Goal: Transaction & Acquisition: Obtain resource

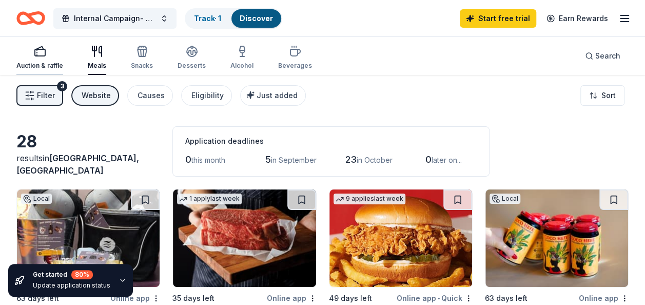
click at [31, 52] on div "button" at bounding box center [39, 51] width 47 height 12
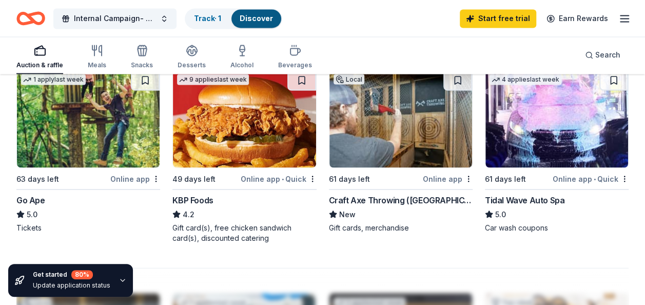
scroll to position [924, 0]
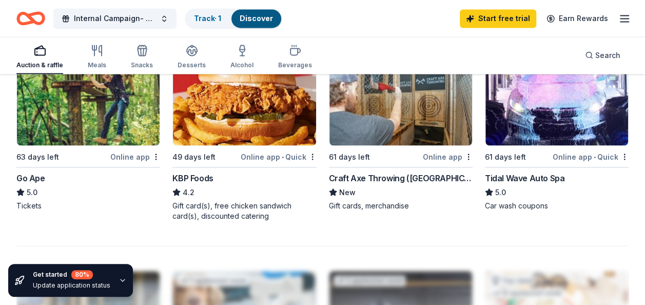
click at [39, 177] on div "Go Ape" at bounding box center [30, 177] width 29 height 12
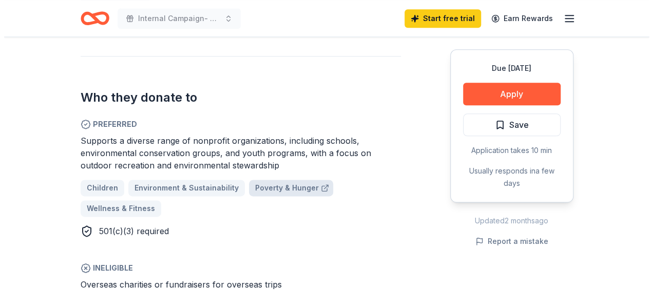
scroll to position [565, 0]
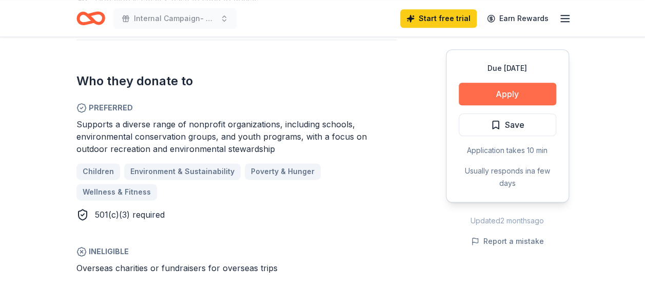
click at [481, 101] on button "Apply" at bounding box center [508, 94] width 98 height 23
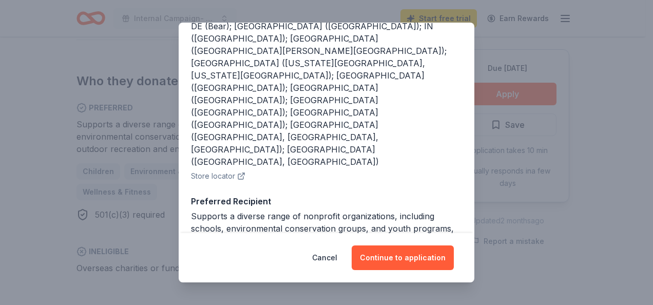
scroll to position [192, 0]
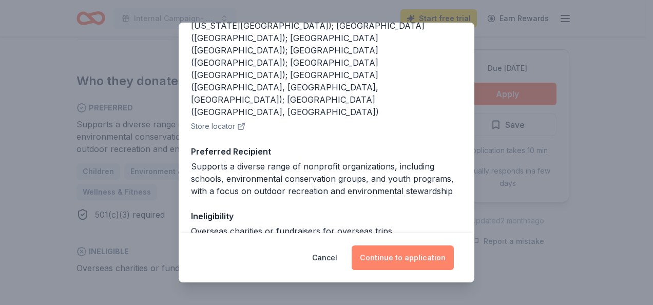
click at [406, 261] on button "Continue to application" at bounding box center [403, 257] width 102 height 25
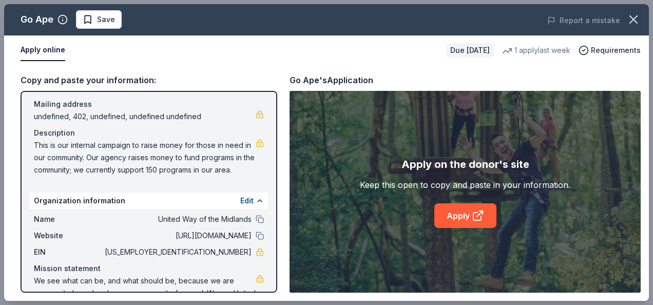
scroll to position [104, 0]
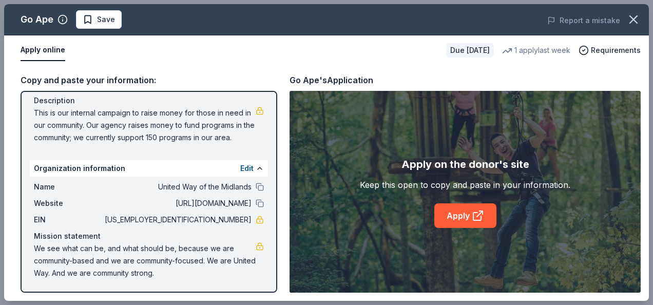
drag, startPoint x: 212, startPoint y: 217, endPoint x: 206, endPoint y: 262, distance: 45.5
click at [206, 262] on span "We see what can be, and what should be, because we are community-based and we a…" at bounding box center [145, 260] width 222 height 37
drag, startPoint x: 183, startPoint y: 270, endPoint x: 115, endPoint y: 244, distance: 72.5
click at [115, 244] on span "We see what can be, and what should be, because we are community-based and we a…" at bounding box center [145, 260] width 222 height 37
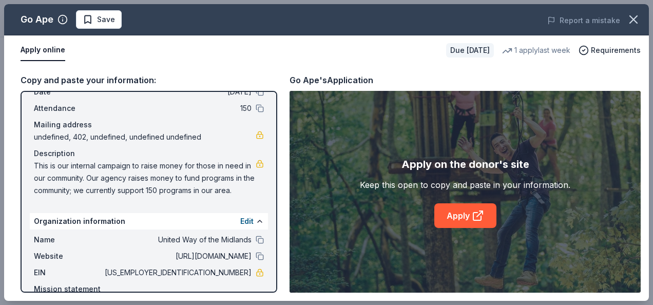
scroll to position [103, 0]
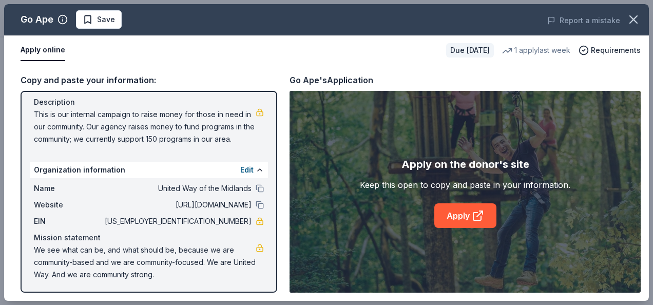
drag, startPoint x: 242, startPoint y: 189, endPoint x: 239, endPoint y: 207, distance: 18.2
drag, startPoint x: 239, startPoint y: 207, endPoint x: 228, endPoint y: 201, distance: 12.4
click at [228, 201] on span "[URL][DOMAIN_NAME]" at bounding box center [177, 205] width 149 height 12
click at [256, 202] on button at bounding box center [260, 205] width 8 height 8
